Goal: Task Accomplishment & Management: Complete application form

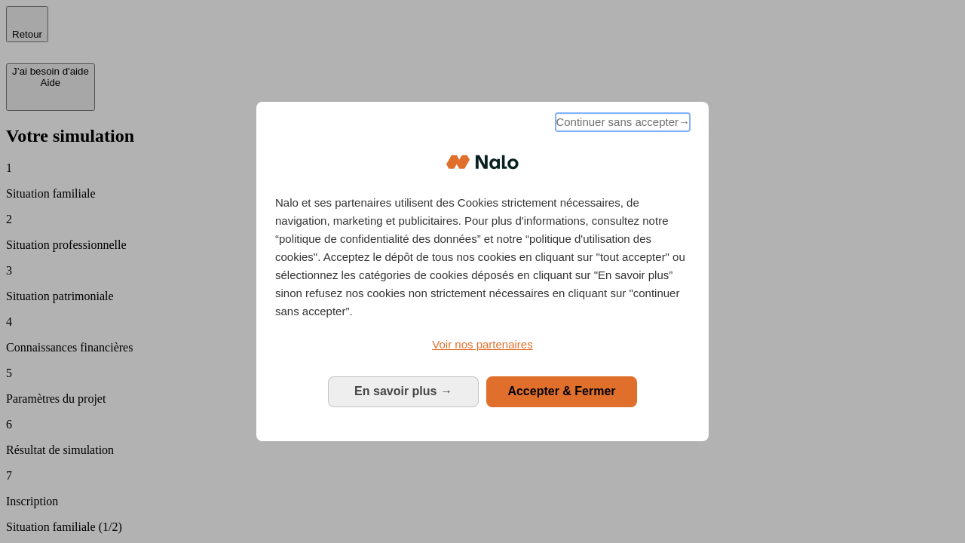
click at [621, 124] on span "Continuer sans accepter →" at bounding box center [623, 122] width 134 height 18
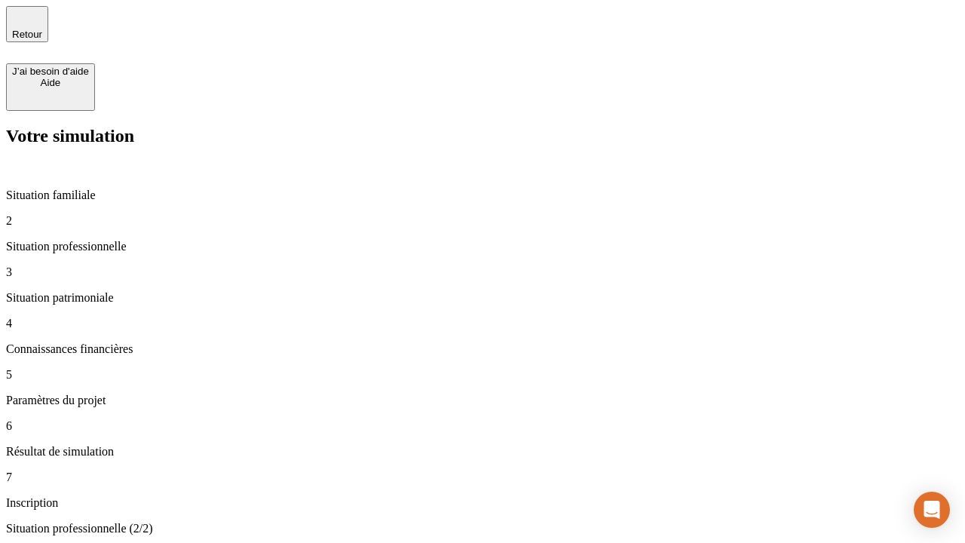
type input "30 000"
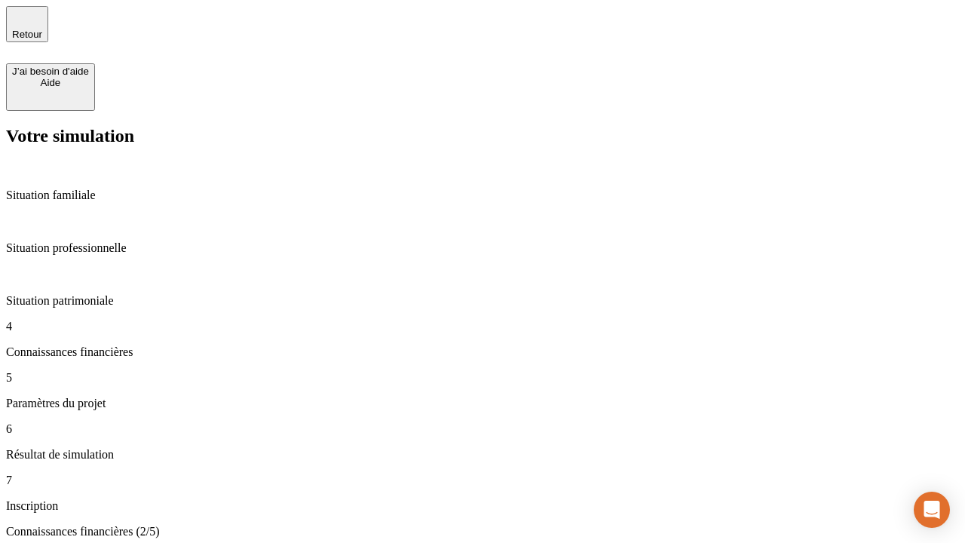
scroll to position [87, 0]
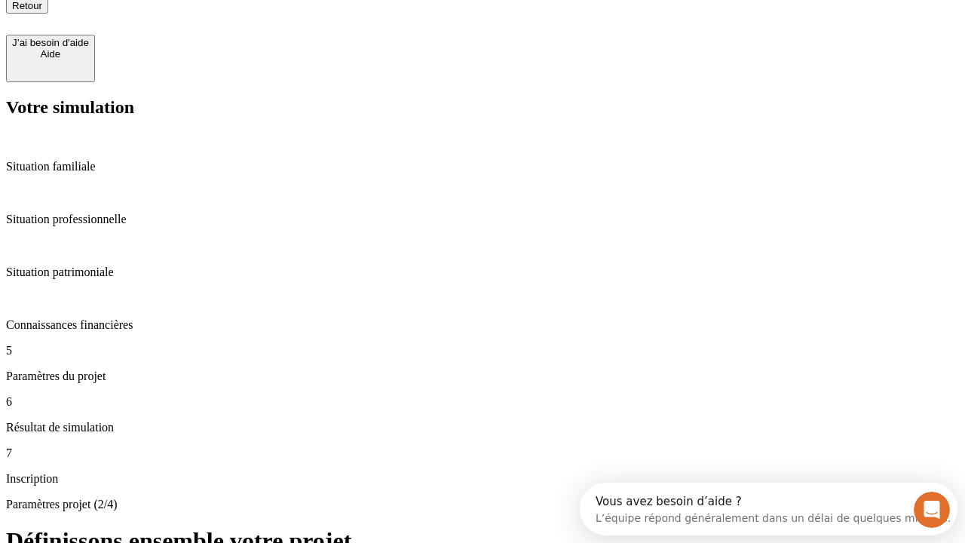
type input "25"
type input "1 000"
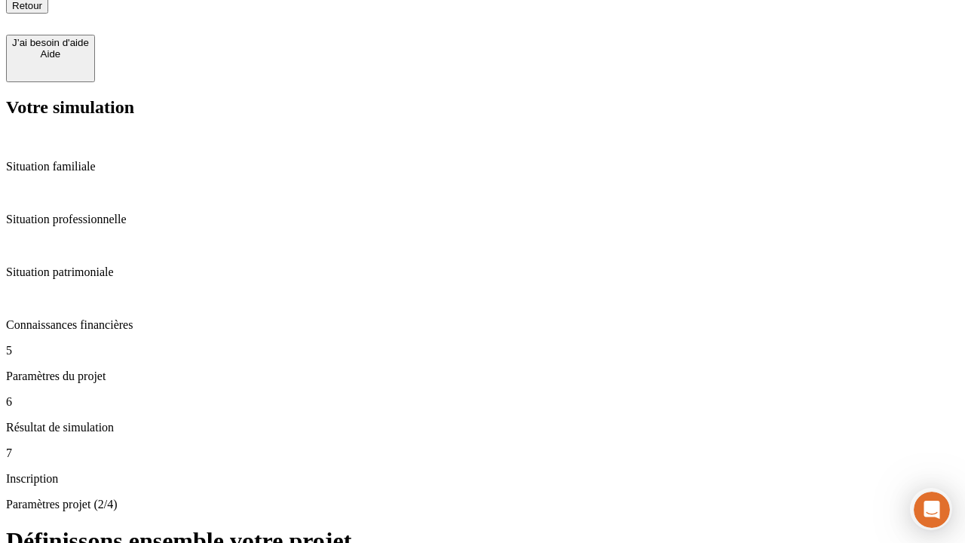
type input "640"
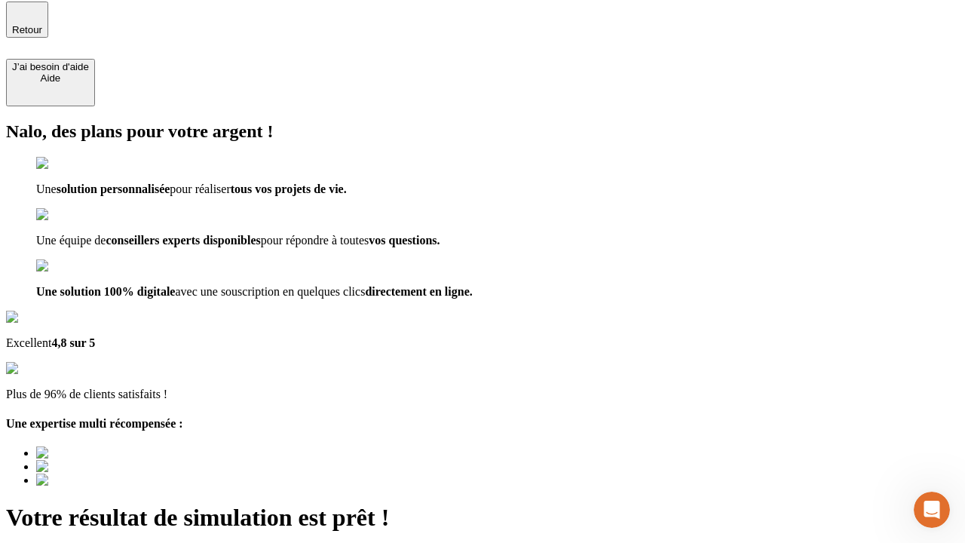
type input "[EMAIL_ADDRESS][PERSON_NAME][DOMAIN_NAME]"
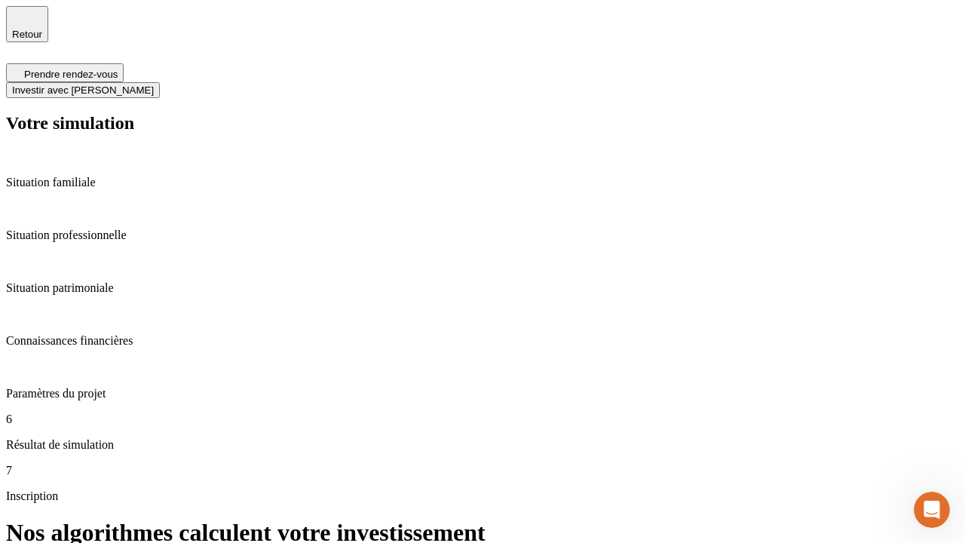
scroll to position [6, 0]
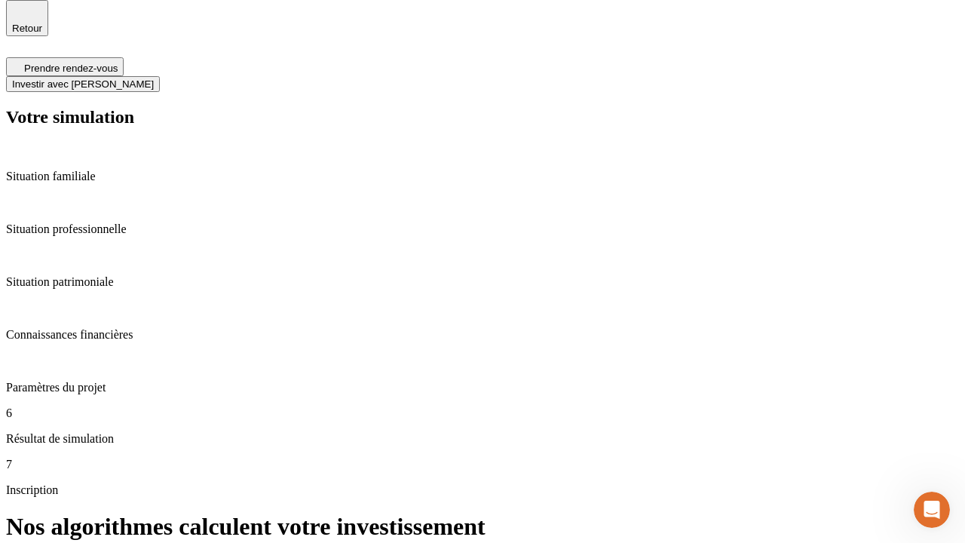
click at [154, 78] on span "Investir avec [PERSON_NAME]" at bounding box center [83, 83] width 142 height 11
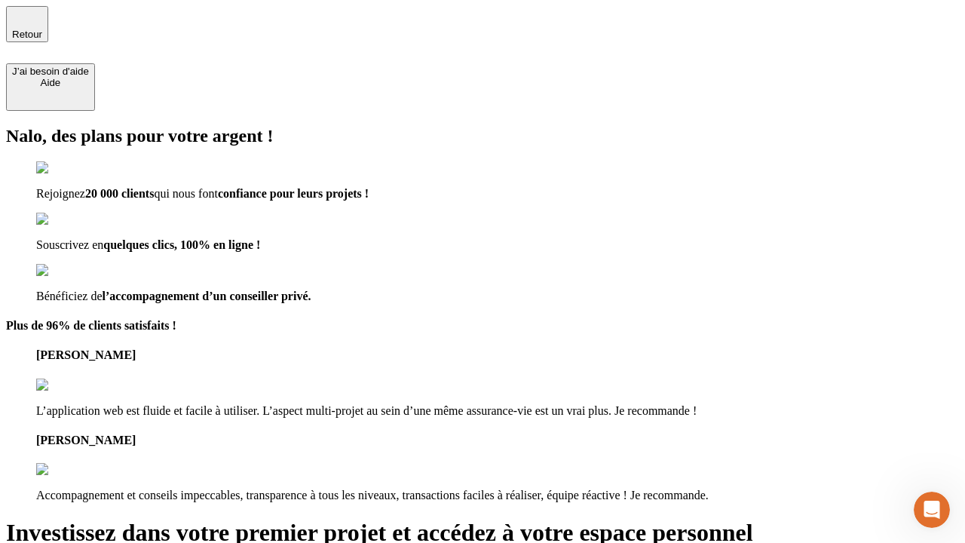
type input "[PERSON_NAME][EMAIL_ADDRESS][DOMAIN_NAME]"
